Goal: Information Seeking & Learning: Check status

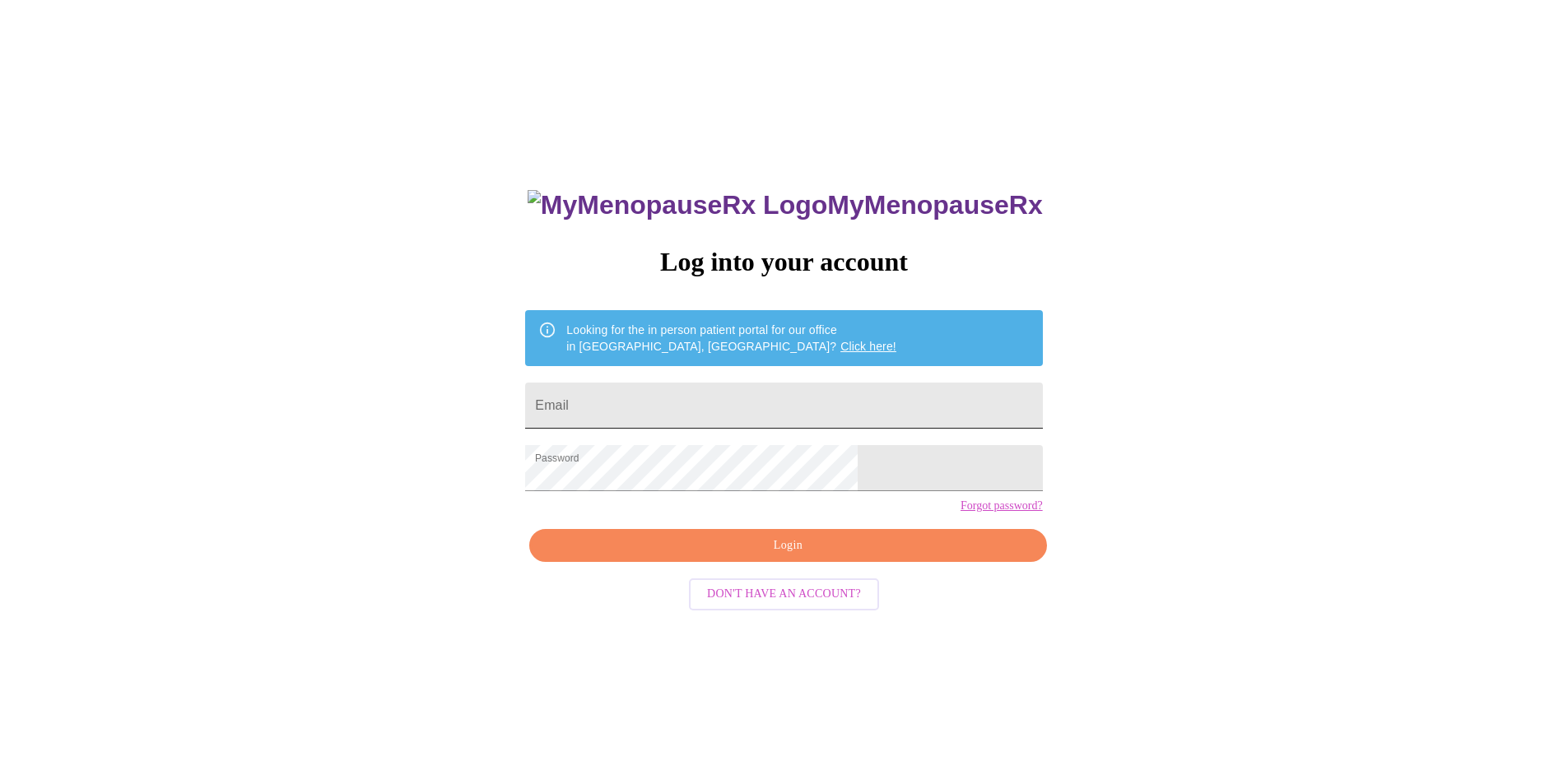
click at [690, 402] on input "Email" at bounding box center [784, 405] width 517 height 46
type input "[EMAIL_ADDRESS][DOMAIN_NAME]"
click at [781, 556] on span "Login" at bounding box center [787, 546] width 479 height 21
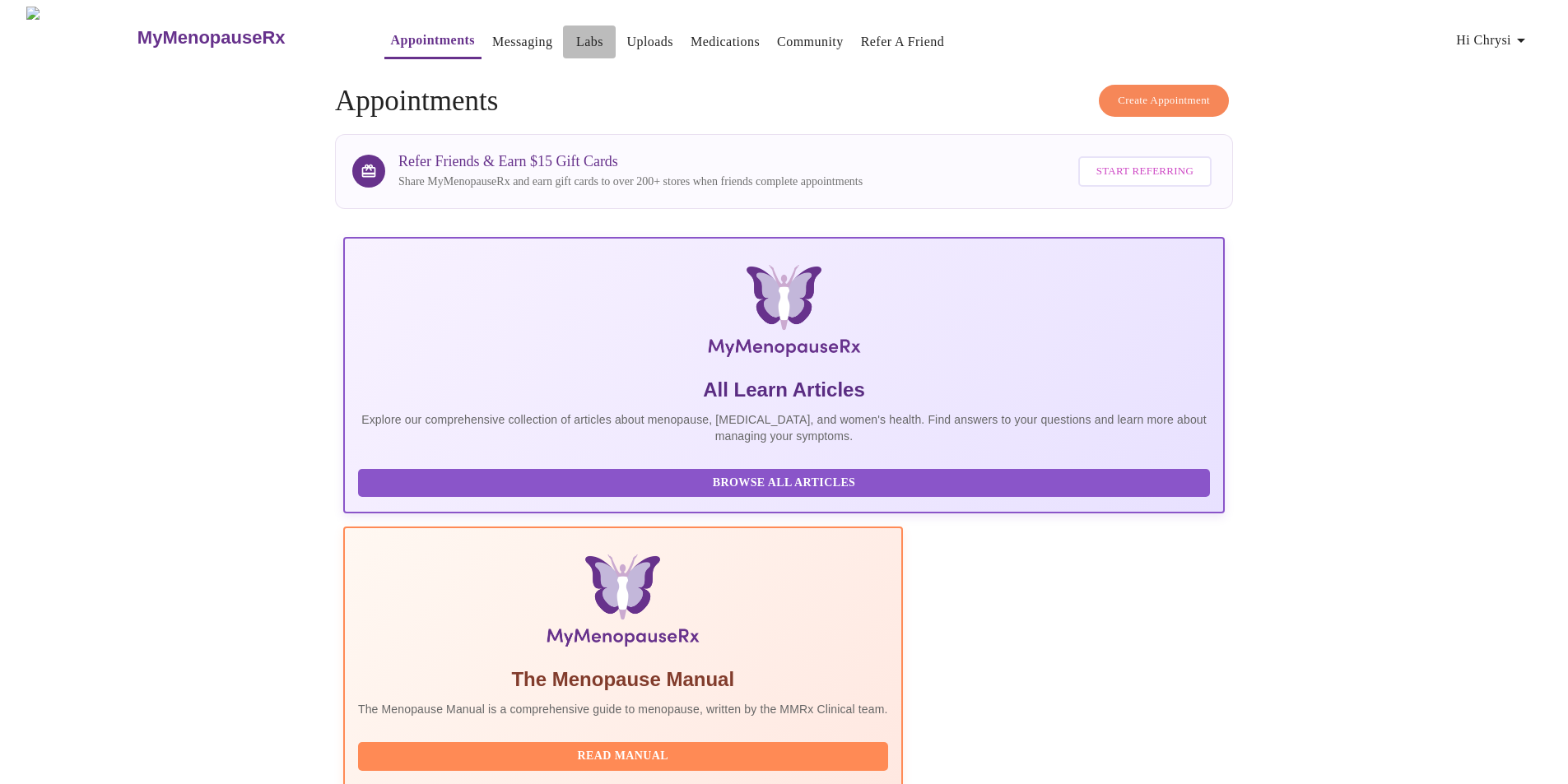
click at [576, 32] on link "Labs" at bounding box center [589, 42] width 27 height 23
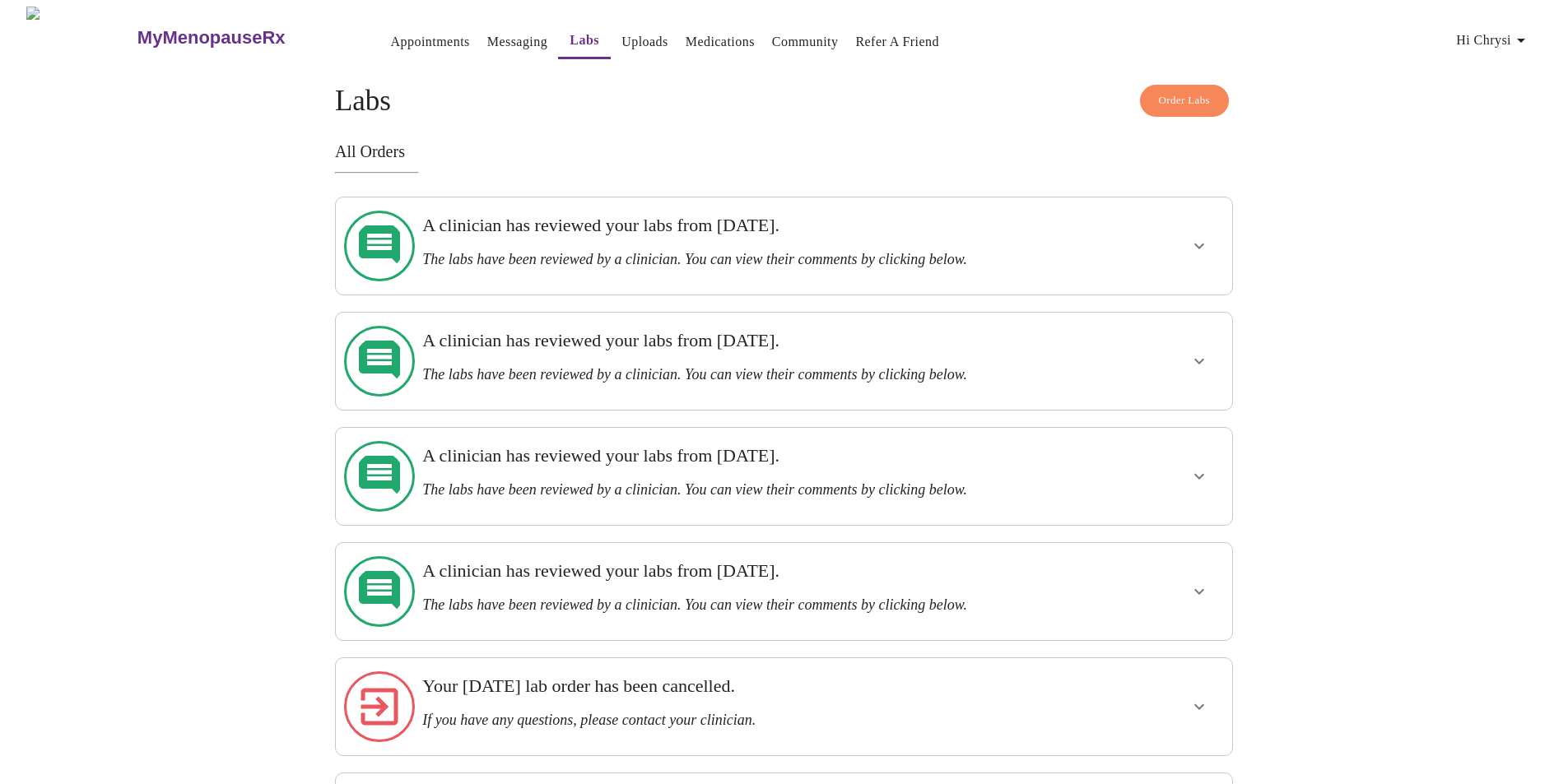
click at [1203, 236] on icon "show more" at bounding box center [1199, 246] width 20 height 20
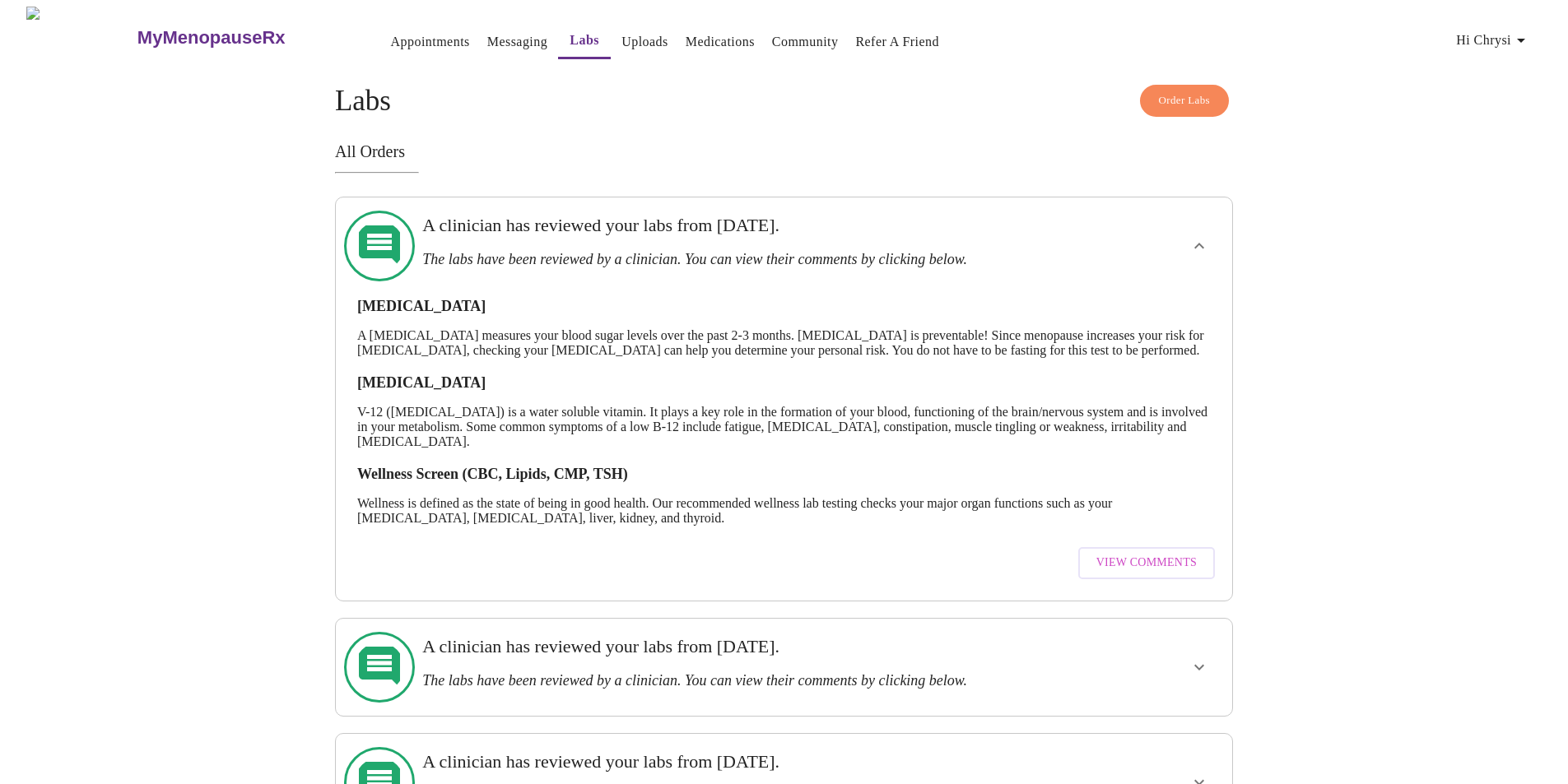
click at [372, 229] on icon at bounding box center [380, 246] width 41 height 41
click at [622, 35] on link "Uploads" at bounding box center [645, 42] width 47 height 23
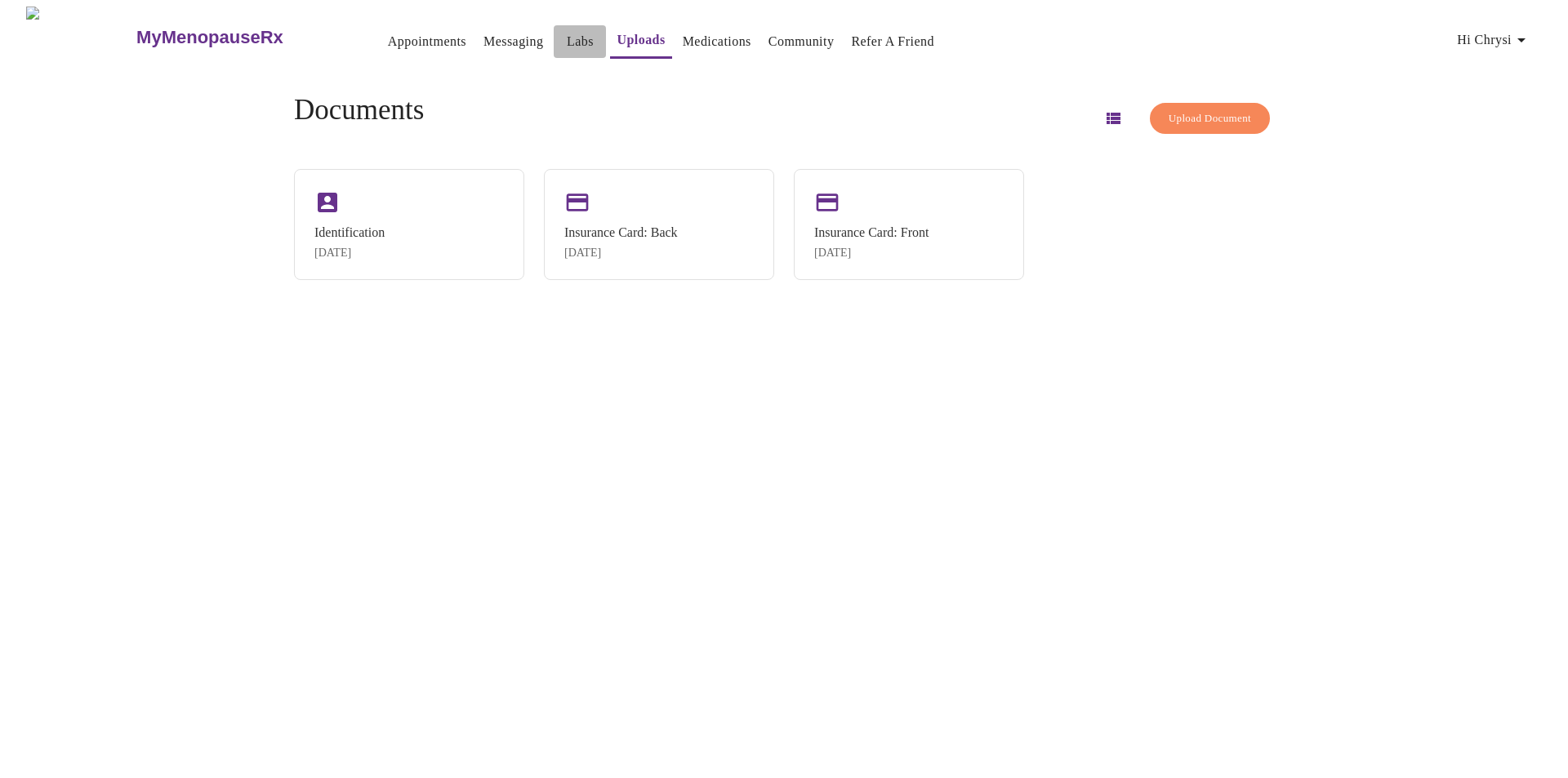
click at [567, 32] on link "Labs" at bounding box center [580, 42] width 27 height 23
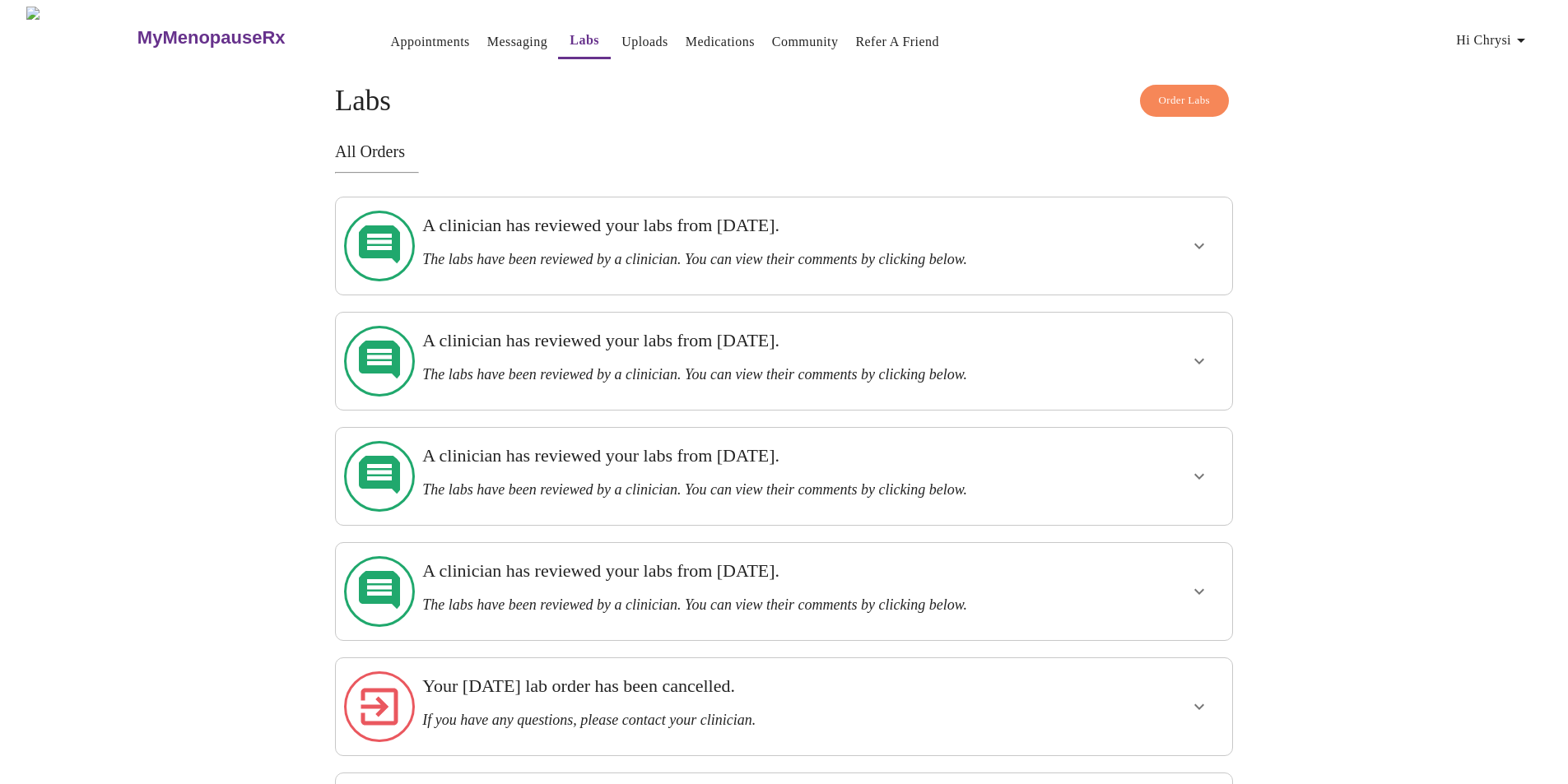
click at [843, 251] on h3 "The labs have been reviewed by a clinician. You can view their comments by clic…" at bounding box center [741, 260] width 637 height 17
click at [1201, 236] on icon "show more" at bounding box center [1199, 246] width 20 height 20
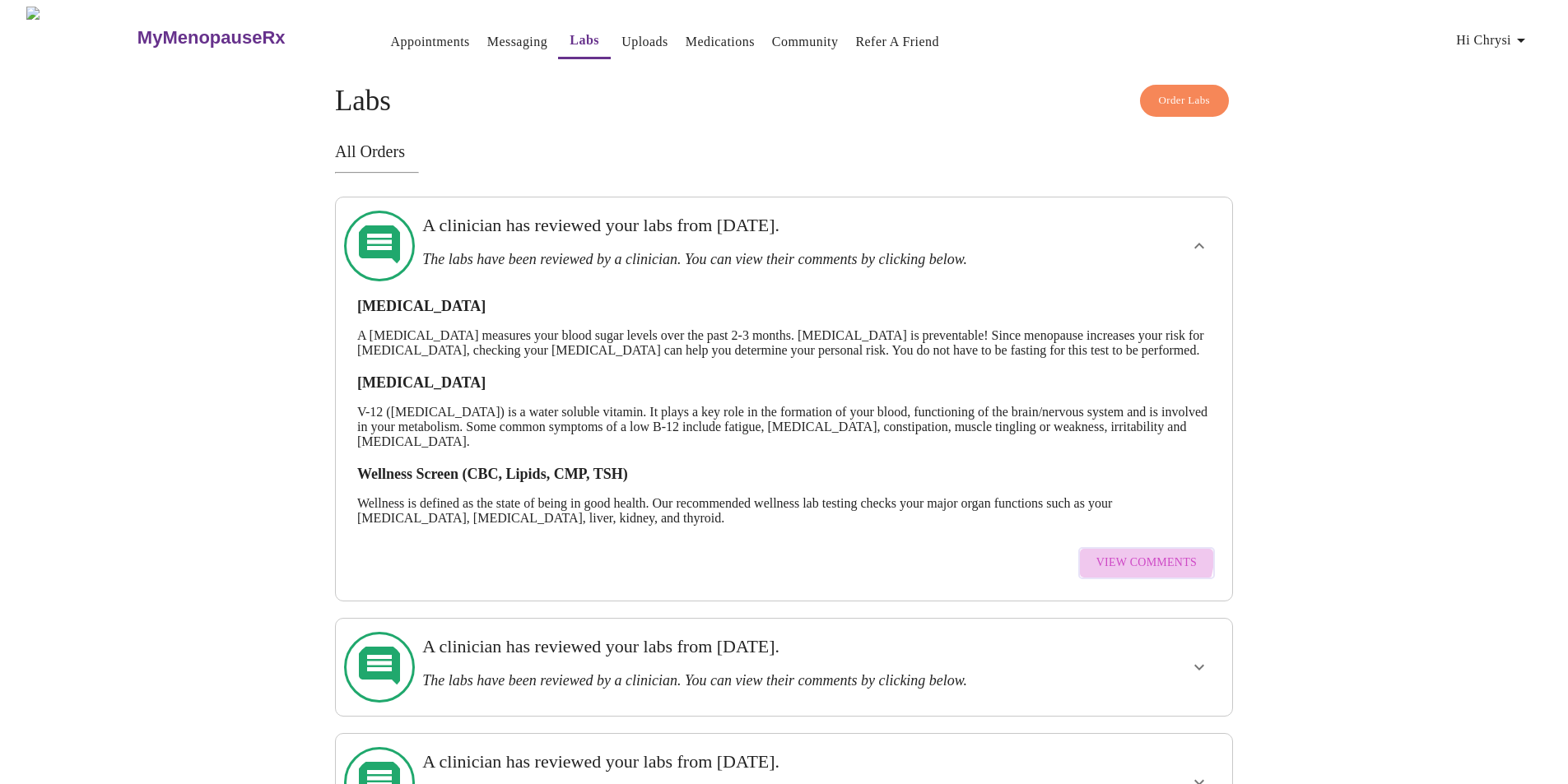
click at [1131, 566] on span "View Comments" at bounding box center [1146, 563] width 100 height 21
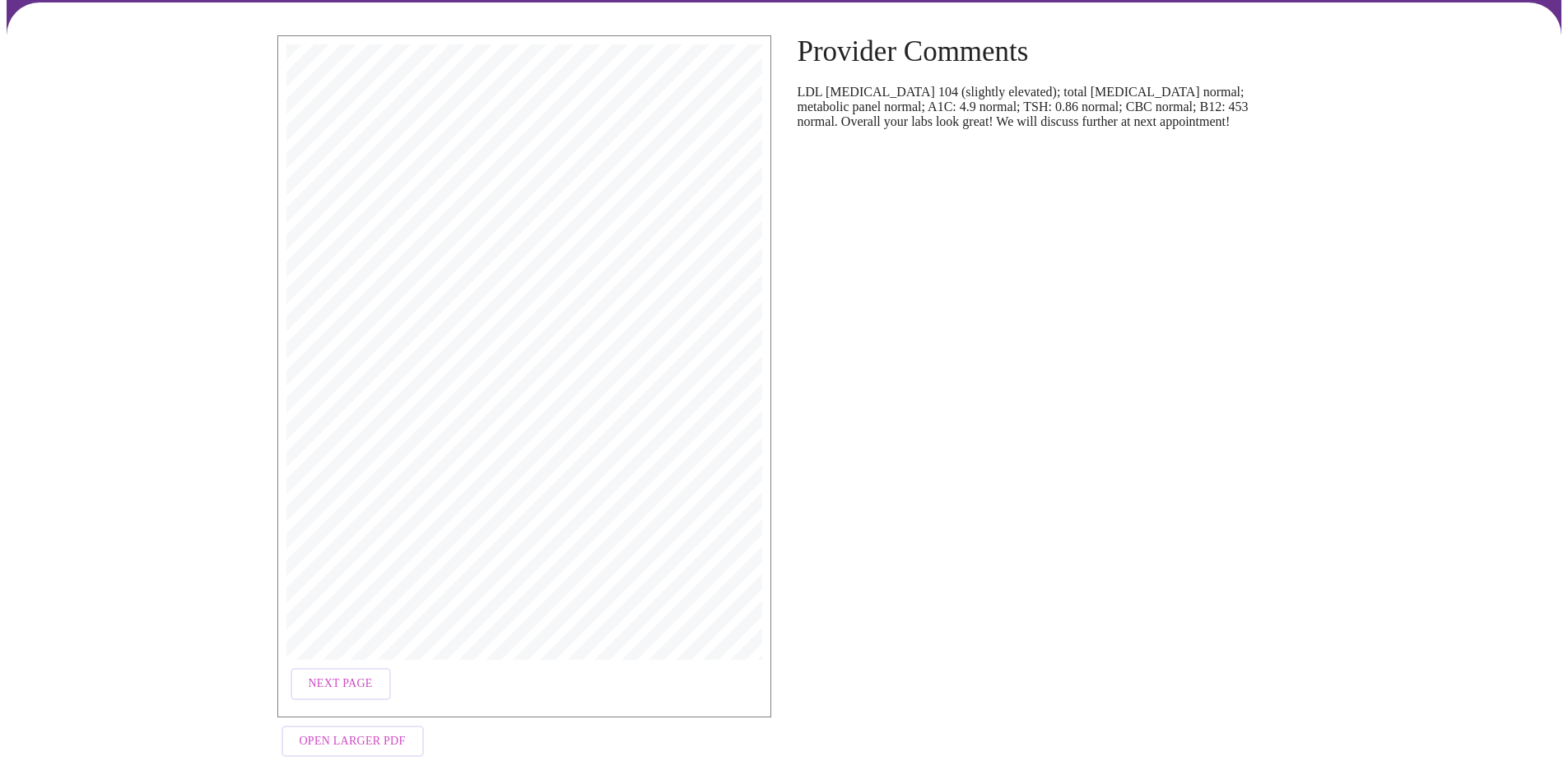
scroll to position [126, 0]
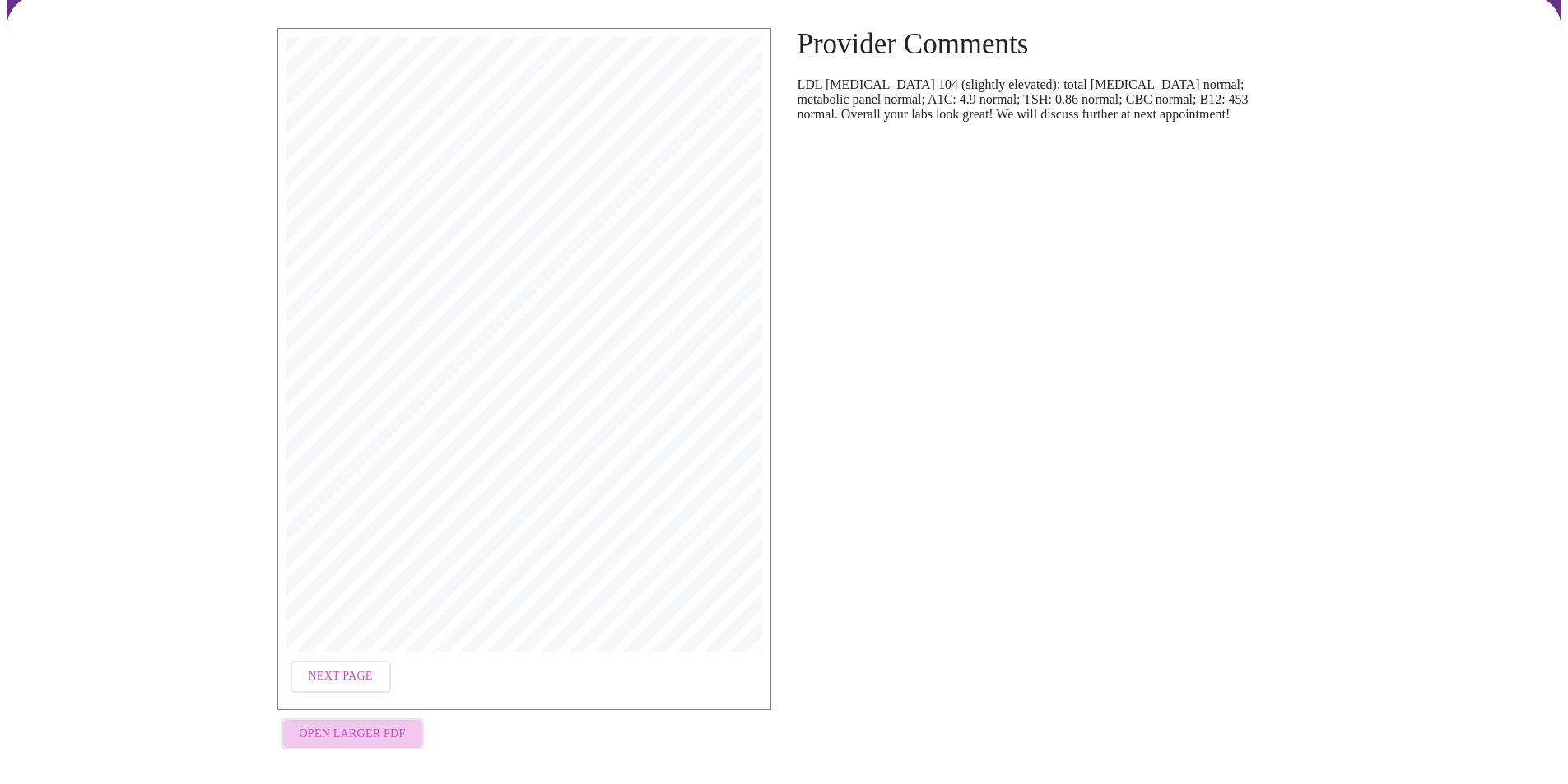
click at [364, 725] on span "Open Larger PDF" at bounding box center [352, 734] width 107 height 21
